Goal: Navigation & Orientation: Find specific page/section

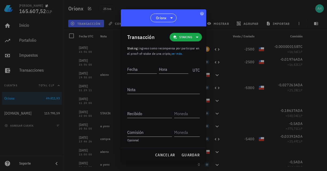
click at [271, 11] on div at bounding box center [163, 85] width 327 height 171
click at [166, 152] on span "cancelar" at bounding box center [165, 154] width 20 height 5
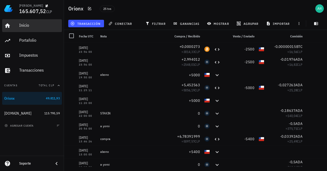
click at [22, 25] on div "Inicio" at bounding box center [39, 25] width 41 height 5
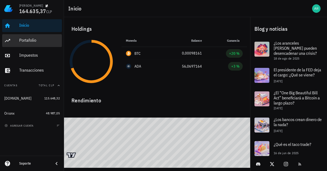
click at [31, 41] on div "Portafolio" at bounding box center [39, 40] width 41 height 5
